Goal: Find specific page/section: Find specific page/section

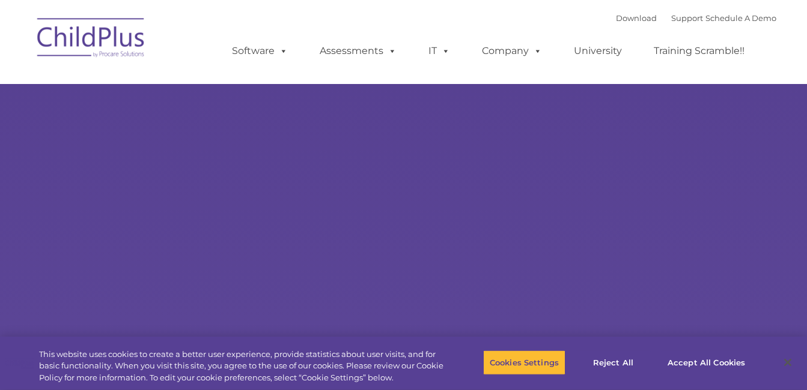
select select "MEDIUM"
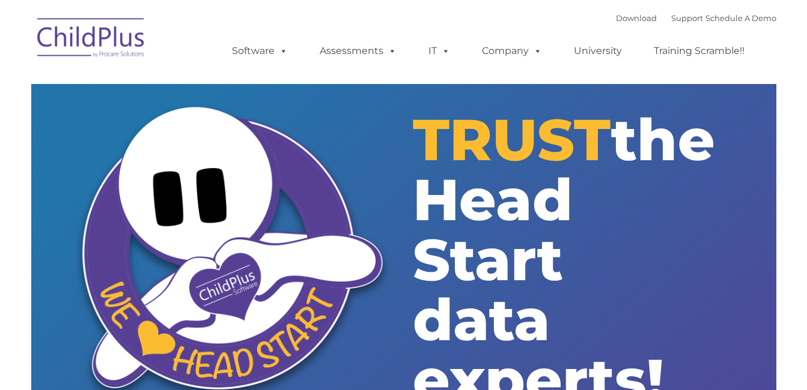
type input ""
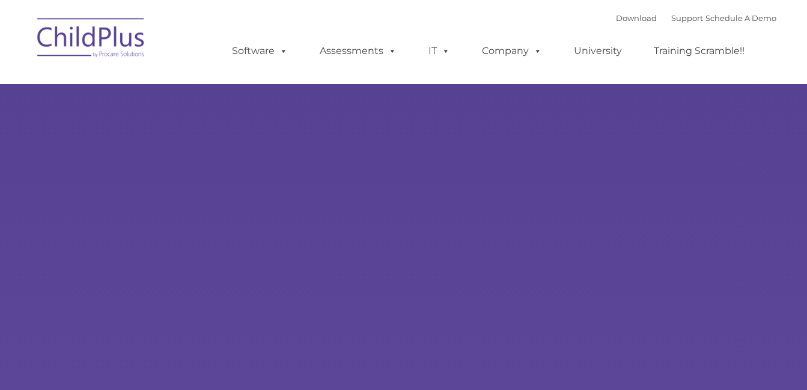
type input ""
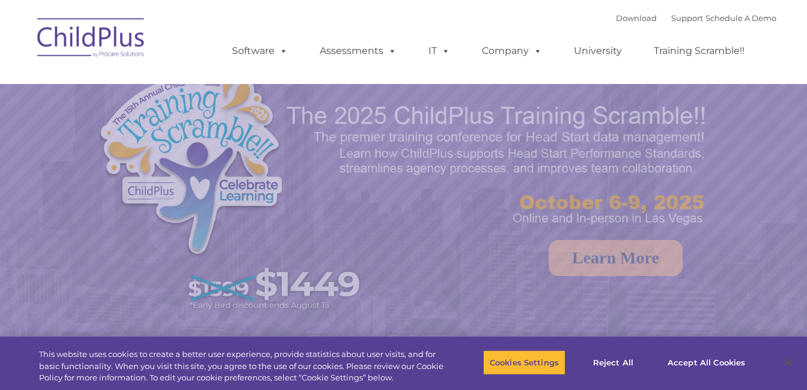
select select "MEDIUM"
